Goal: Feedback & Contribution: Contribute content

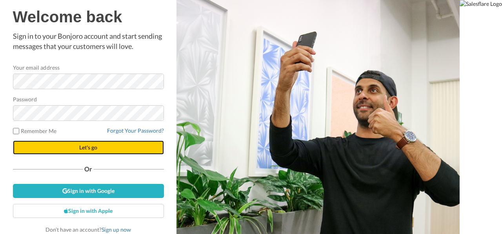
click at [83, 147] on span "Let's go" at bounding box center [88, 147] width 18 height 7
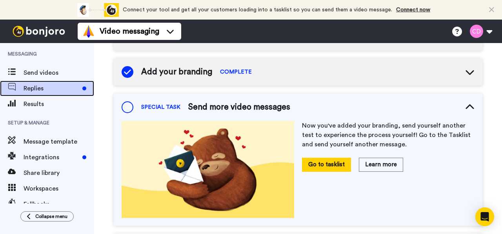
click at [39, 88] on span "Replies" at bounding box center [52, 88] width 56 height 9
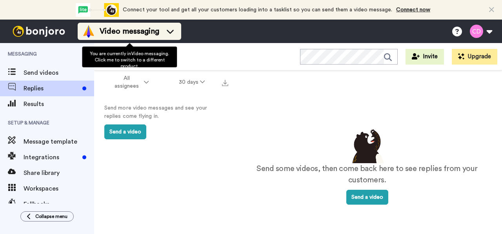
click at [156, 30] on span "Video messaging" at bounding box center [130, 31] width 60 height 11
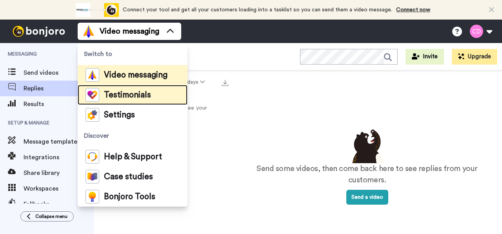
click at [135, 95] on span "Testimonials" at bounding box center [127, 95] width 47 height 8
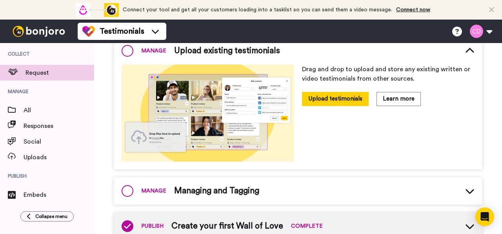
scroll to position [74, 0]
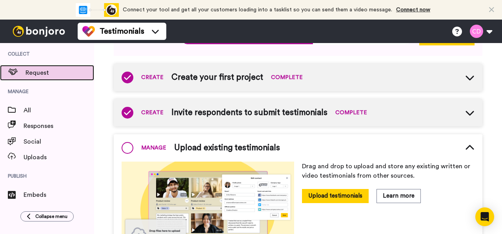
click at [51, 74] on span "Request" at bounding box center [59, 72] width 69 height 9
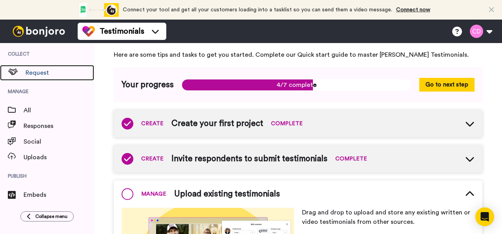
scroll to position [0, 0]
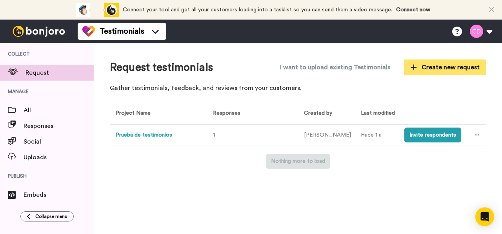
click at [433, 66] on span "Create new request" at bounding box center [444, 67] width 69 height 9
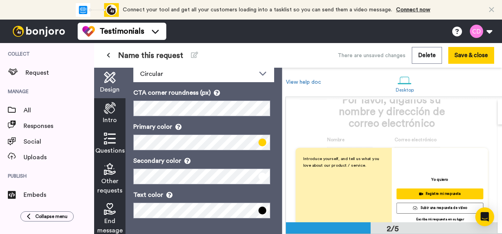
click at [109, 111] on icon at bounding box center [110, 108] width 12 height 12
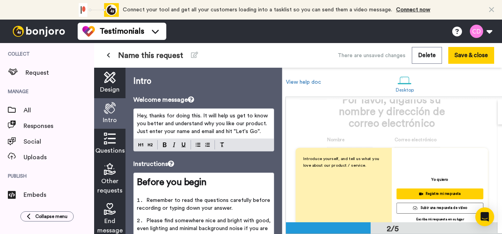
click at [190, 124] on span "Hey, thanks for doing this. It will help us get to know you better and understa…" at bounding box center [203, 123] width 132 height 21
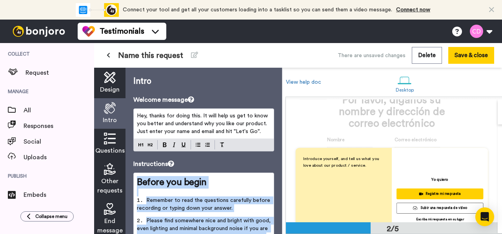
drag, startPoint x: 223, startPoint y: 176, endPoint x: 126, endPoint y: 183, distance: 97.0
click at [126, 183] on div "Intro Welcome message Hey, thanks for doing this. It will help us get to know y…" at bounding box center [203, 151] width 156 height 167
copy div "Before you begin ﻿ Remember to read the questions carefully before recording or…"
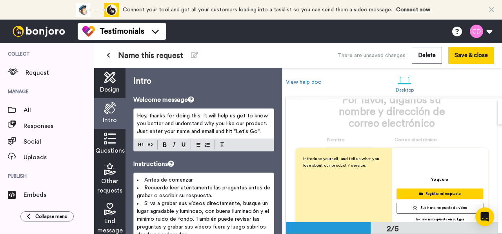
copy div "Before you begin ﻿ Remember to read the questions carefully before recording or…"
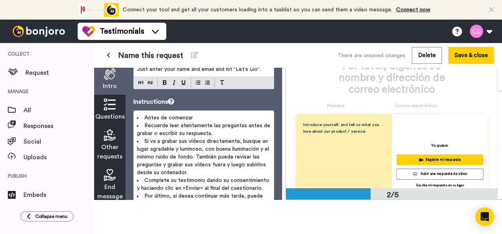
scroll to position [39, 0]
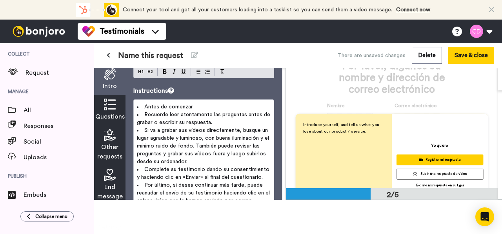
click at [199, 138] on span "Si va a grabar sus vídeos directamente, busque un lugar agradable y luminoso, c…" at bounding box center [204, 146] width 134 height 37
click at [194, 146] on span "Si va a grabar sus vídeos directamente, busque un lugar agradable y luminoso, c…" at bounding box center [204, 146] width 134 height 37
click at [187, 154] on span "Si va a grabar sus vídeos directamente, busque un lugar agradable y luminoso, c…" at bounding box center [204, 146] width 134 height 37
click at [179, 159] on span "Si va a grabar sus vídeos directamente, busque un lugar agradable y luminoso, c…" at bounding box center [204, 146] width 134 height 37
click at [190, 171] on span "Complete su testimonio dando su consentimiento y haciendo clic en «Enviar» al f…" at bounding box center [204, 173] width 134 height 13
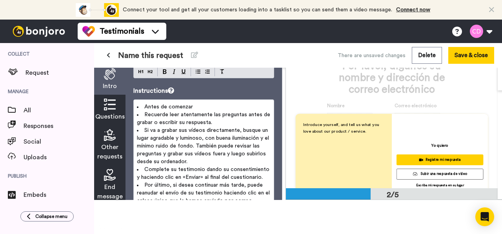
scroll to position [78, 0]
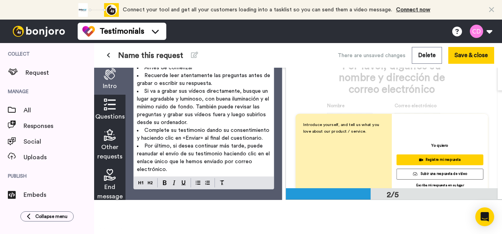
drag, startPoint x: 200, startPoint y: 136, endPoint x: 203, endPoint y: 146, distance: 10.3
click at [200, 137] on span "Complete su testimonio dando su consentimiento y haciendo clic en «Enviar» al f…" at bounding box center [204, 134] width 134 height 13
click at [195, 145] on span "Por último, si desea continuar más tarde, puede reanudar el envío de su testimo…" at bounding box center [204, 157] width 134 height 29
click at [195, 153] on span "Por último, si desea continuar más tarde, puede reanudar el envío de su testimo…" at bounding box center [204, 157] width 134 height 29
click at [188, 160] on span "Por último, si desea continuar más tarde, puede reanudar el envío de su testimo…" at bounding box center [204, 157] width 134 height 29
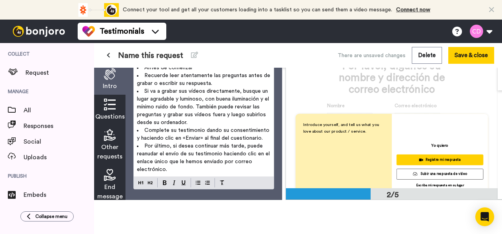
click at [172, 167] on li "Por último, si desea continuar más tarde, puede reanudar el envío de su testimo…" at bounding box center [204, 157] width 134 height 31
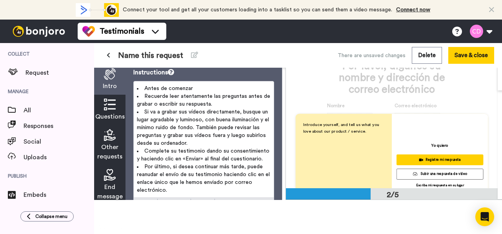
scroll to position [0, 0]
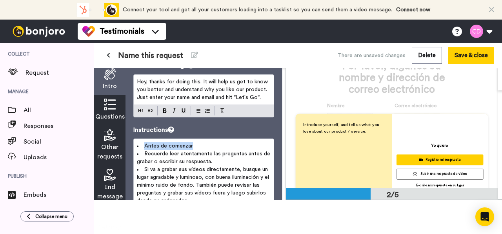
drag, startPoint x: 184, startPoint y: 145, endPoint x: 137, endPoint y: 145, distance: 47.4
click at [137, 145] on li "Antes de comenzar" at bounding box center [204, 146] width 134 height 8
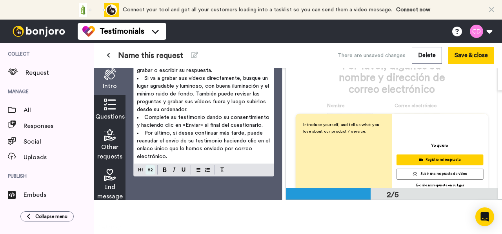
scroll to position [39, 0]
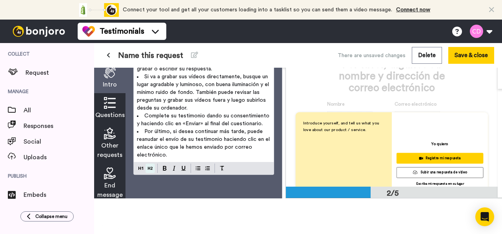
click at [152, 165] on img at bounding box center [150, 168] width 5 height 6
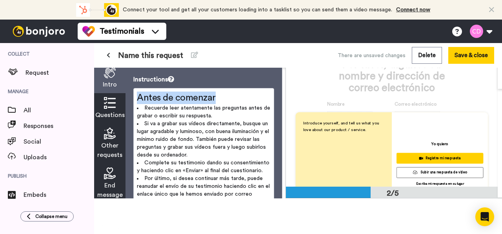
scroll to position [39, 0]
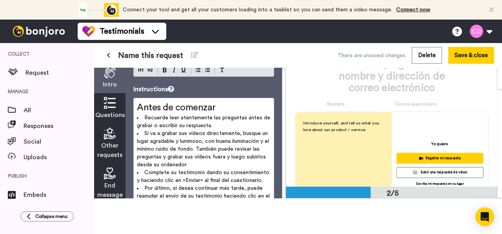
click at [194, 145] on span "Si va a grabar sus vídeos directamente, busque un lugar agradable y luminoso, c…" at bounding box center [204, 149] width 134 height 37
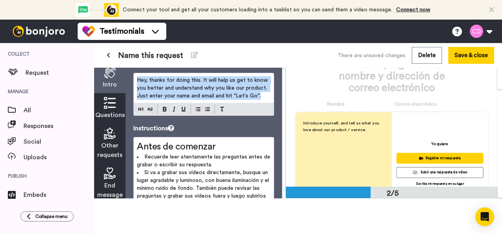
drag, startPoint x: 263, startPoint y: 91, endPoint x: 136, endPoint y: 71, distance: 129.2
click at [136, 73] on div "Hey, thanks for doing this. It will help us get to know you better and understa…" at bounding box center [204, 88] width 140 height 30
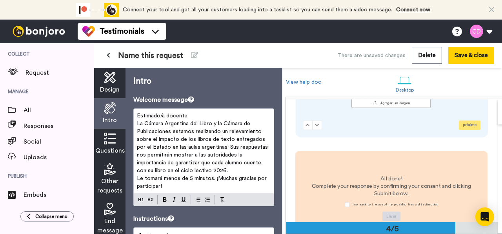
scroll to position [353, 0]
